Goal: Task Accomplishment & Management: Manage account settings

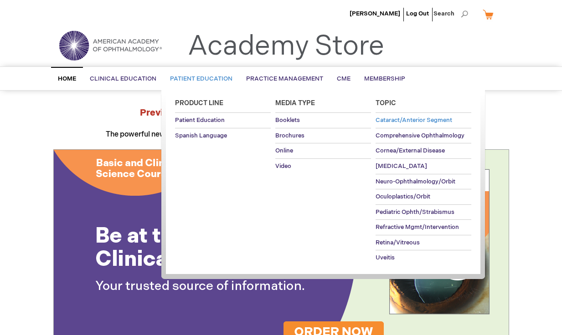
click at [404, 119] on span "Cataract/Anterior Segment" at bounding box center [413, 120] width 77 height 7
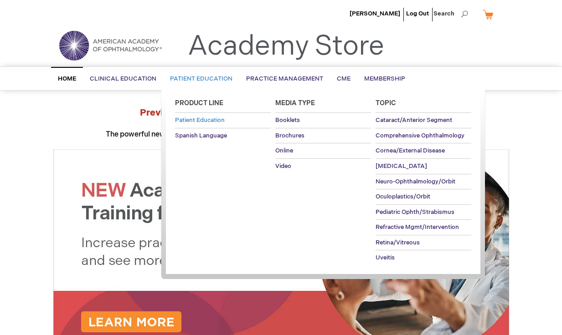
click at [220, 119] on span "Patient Education" at bounding box center [200, 120] width 50 height 7
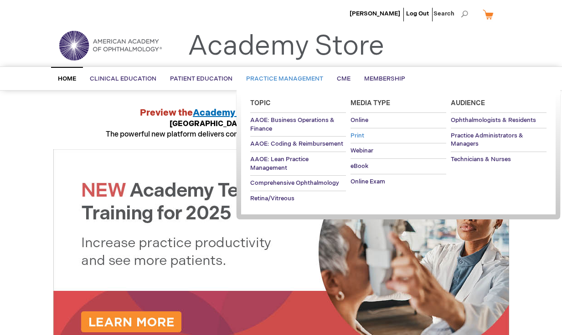
click at [357, 135] on span "Print" at bounding box center [357, 135] width 14 height 7
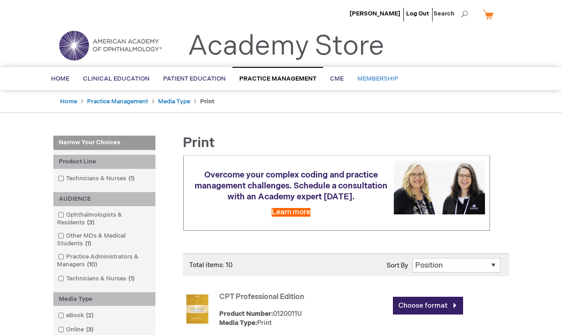
click at [375, 80] on span "Membership" at bounding box center [377, 78] width 41 height 7
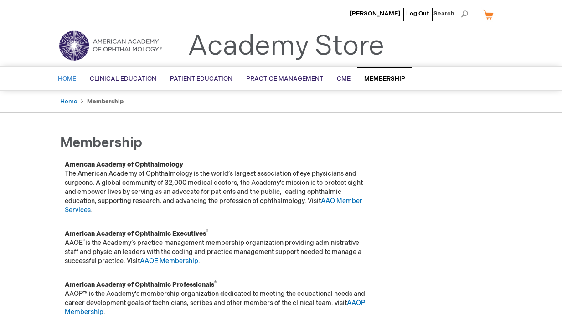
click at [70, 77] on span "Home" at bounding box center [67, 78] width 18 height 7
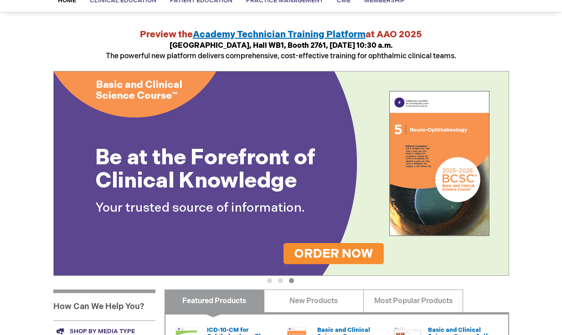
scroll to position [79, 0]
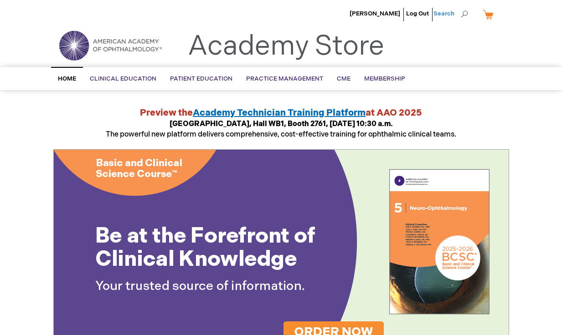
click at [464, 13] on span "Search" at bounding box center [450, 14] width 35 height 18
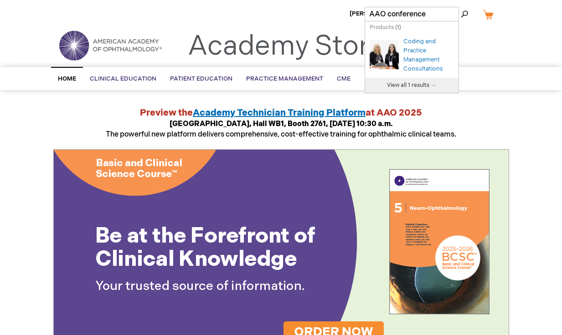
type input "AAO conference"
click at [464, 14] on button "Search" at bounding box center [464, 14] width 7 height 15
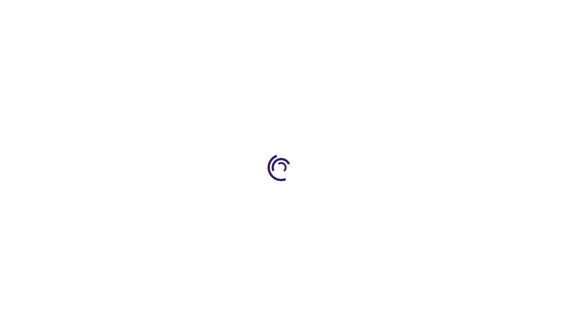
type input "0"
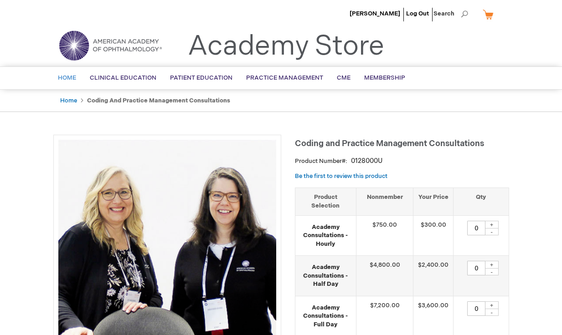
click at [67, 79] on span "Home" at bounding box center [67, 77] width 18 height 7
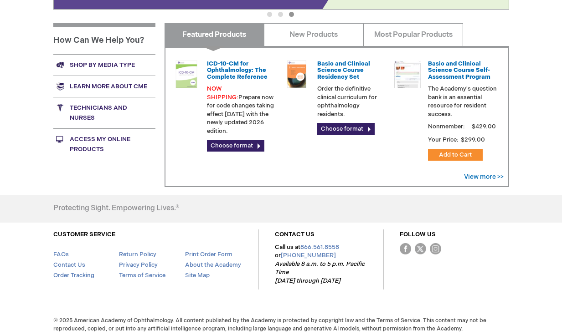
scroll to position [344, 0]
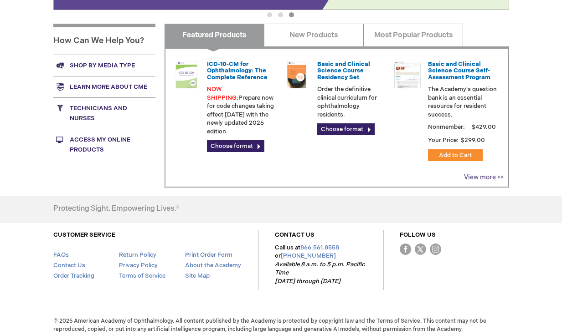
click at [489, 174] on link "View more >>" at bounding box center [484, 178] width 40 height 8
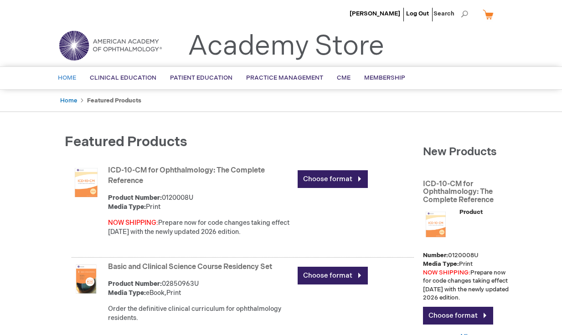
click at [71, 79] on span "Home" at bounding box center [67, 77] width 18 height 7
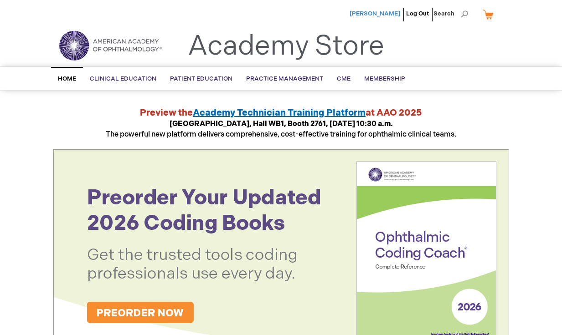
click at [391, 12] on span "[PERSON_NAME]" at bounding box center [374, 13] width 51 height 7
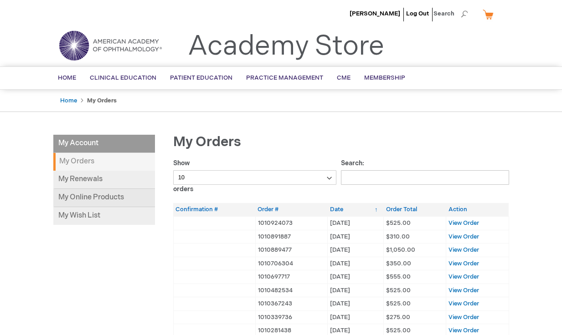
click at [100, 196] on link "My Online Products" at bounding box center [104, 198] width 102 height 18
